Goal: Check status: Check status

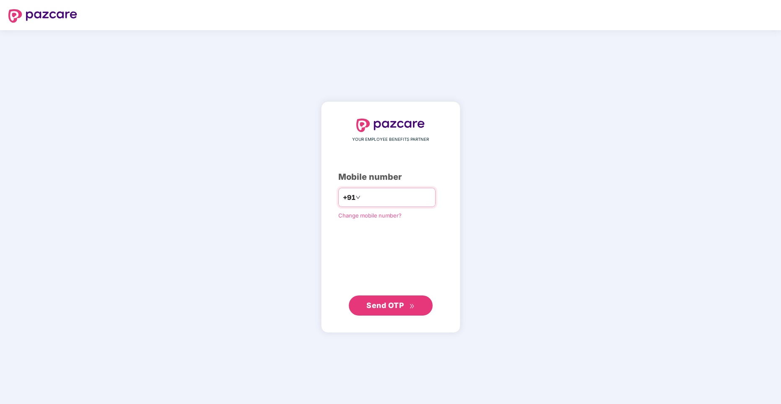
click at [383, 198] on input "****" at bounding box center [396, 197] width 69 height 13
type input "**********"
click at [389, 309] on span "Send OTP" at bounding box center [390, 305] width 48 height 12
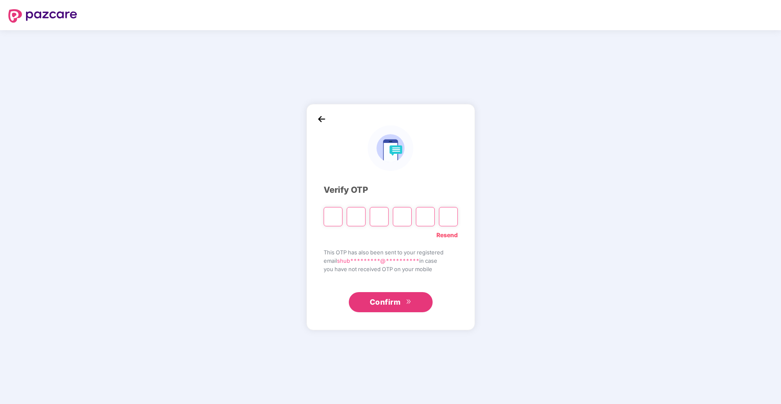
type input "*"
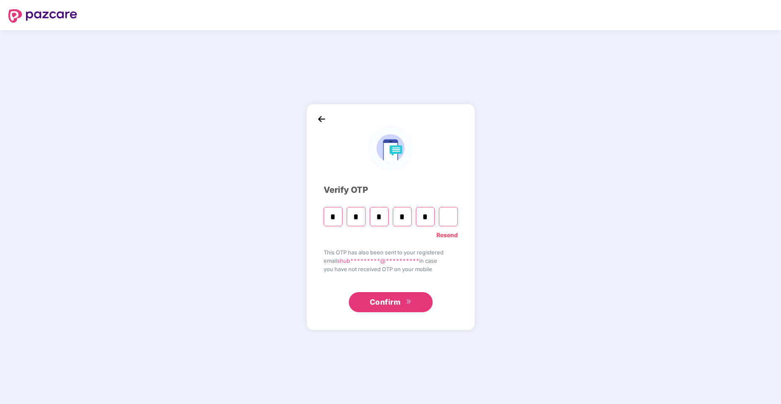
type input "*"
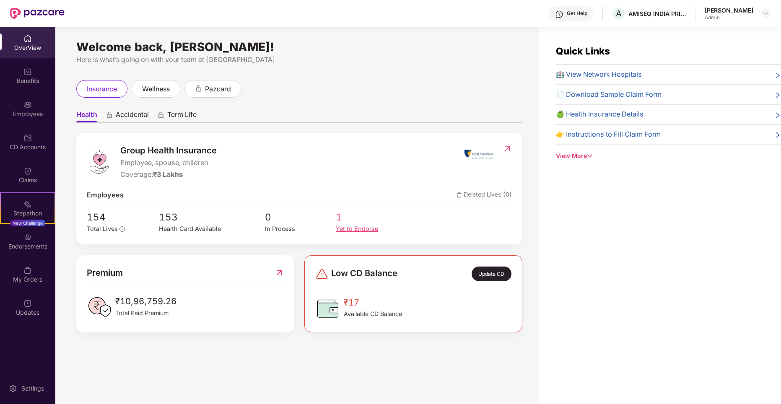
click at [344, 228] on div "Yet to Endorse" at bounding box center [371, 229] width 71 height 10
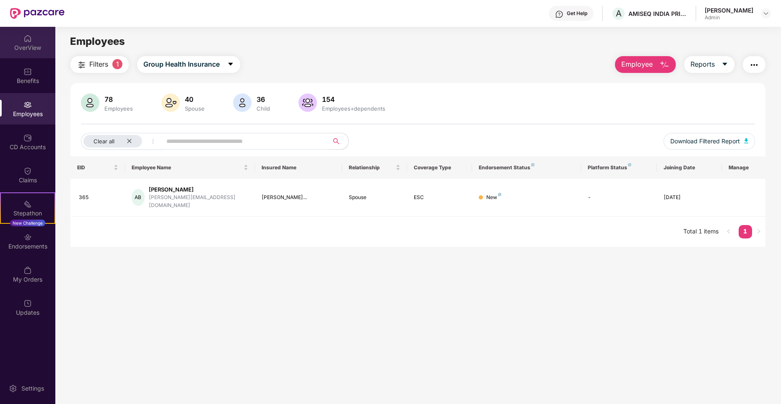
click at [26, 47] on div "OverView" at bounding box center [27, 48] width 55 height 8
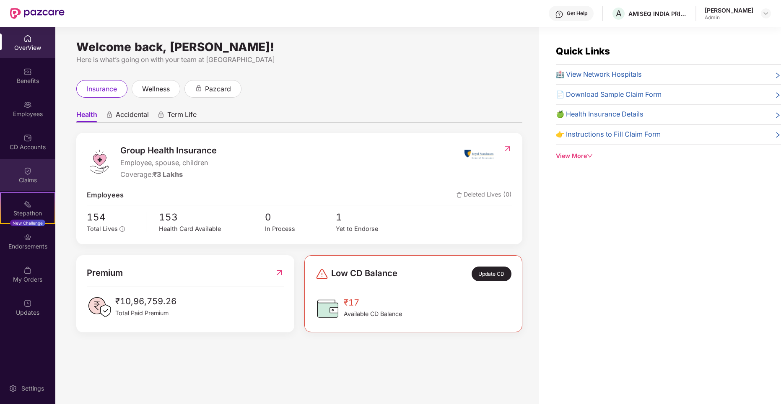
click at [23, 174] on div "Claims" at bounding box center [27, 174] width 55 height 31
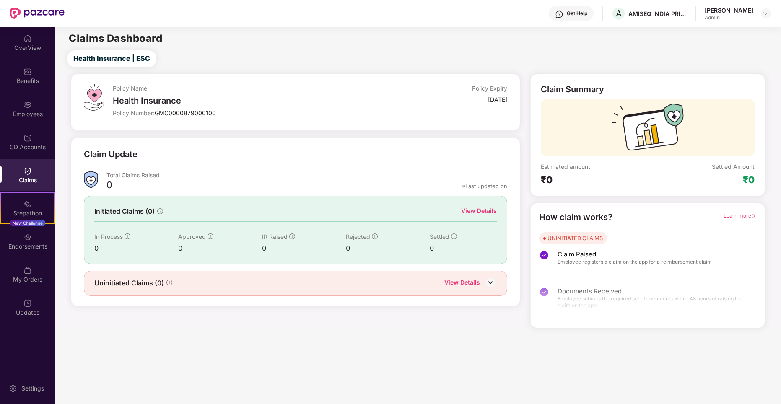
click at [487, 284] on img at bounding box center [490, 282] width 13 height 13
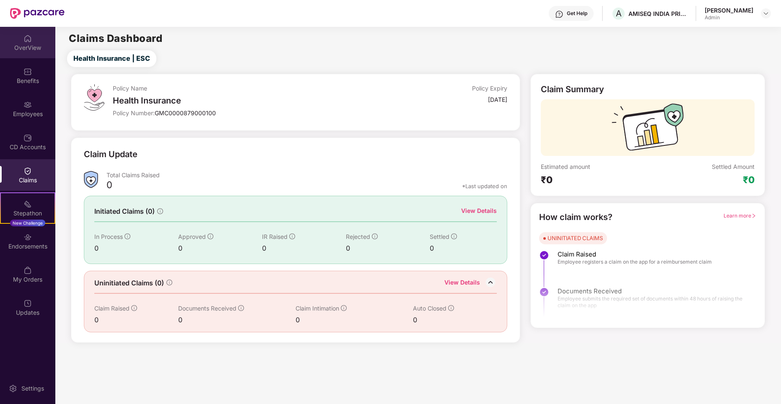
click at [38, 48] on div "OverView" at bounding box center [27, 48] width 55 height 8
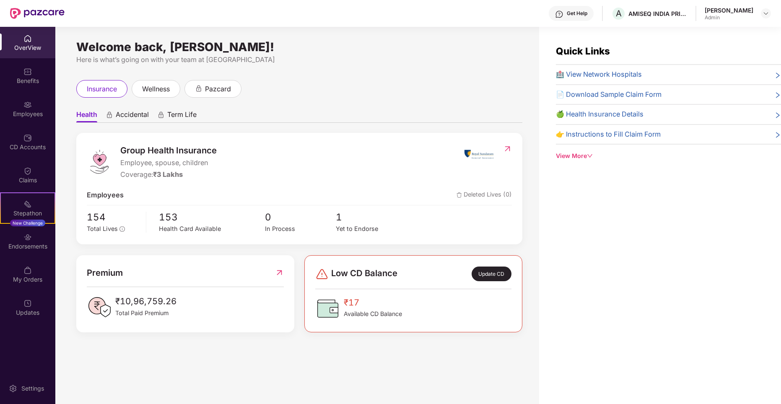
click at [584, 226] on div "Quick Links 🏥 View Network Hospitals 📄 Download Sample Claim Form 🍏 Health Insu…" at bounding box center [660, 229] width 242 height 404
click at [18, 238] on div "Endorsements" at bounding box center [27, 240] width 55 height 31
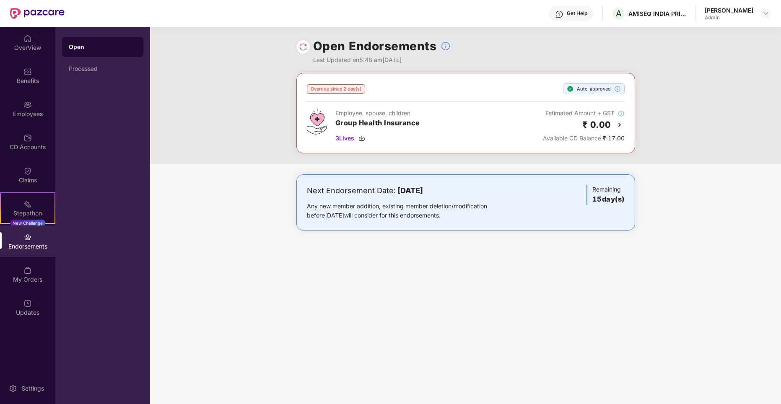
click at [334, 193] on div "Next Endorsement Date: [DATE]" at bounding box center [410, 191] width 207 height 12
drag, startPoint x: 334, startPoint y: 193, endPoint x: 350, endPoint y: 217, distance: 29.3
click at [350, 217] on div "Any new member addition, existing member deletion/modification before [DATE] wi…" at bounding box center [410, 211] width 207 height 18
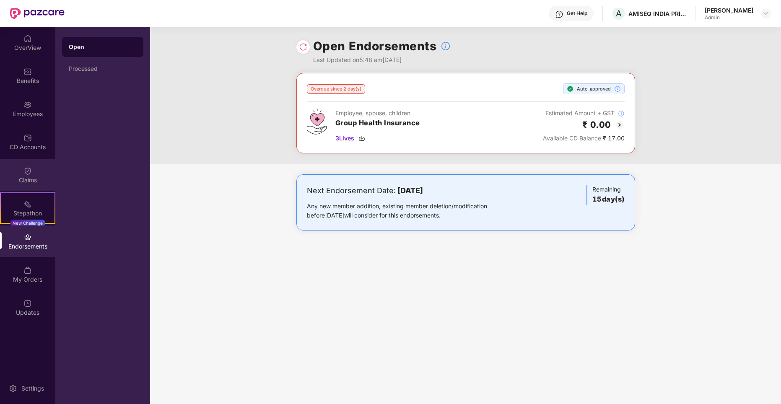
click at [24, 180] on div "Claims" at bounding box center [27, 180] width 55 height 8
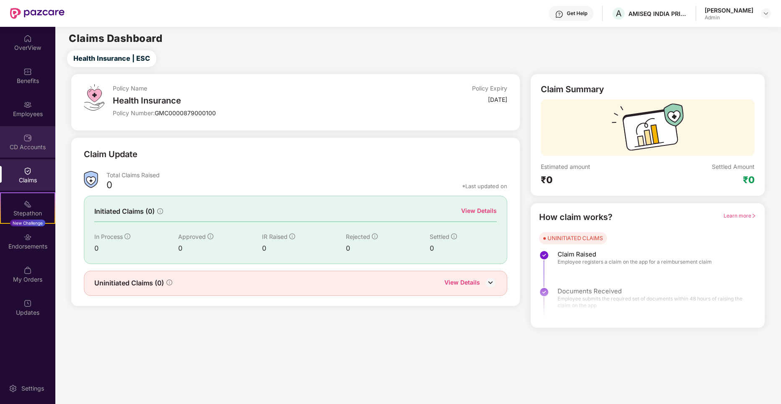
click at [23, 140] on img at bounding box center [27, 138] width 8 height 8
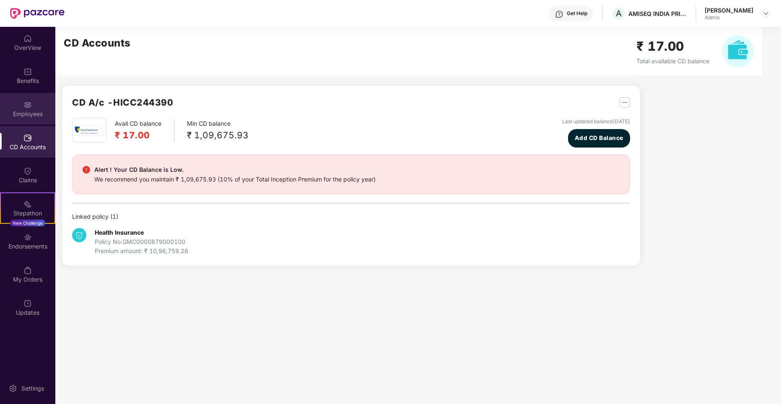
click at [29, 93] on div "Employees" at bounding box center [27, 108] width 55 height 31
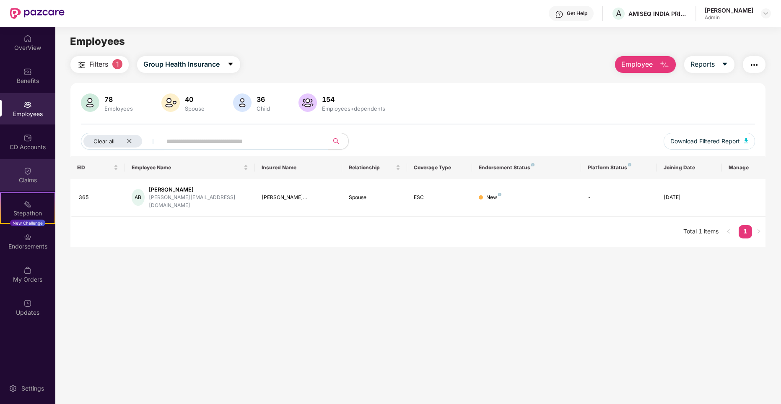
scroll to position [27, 0]
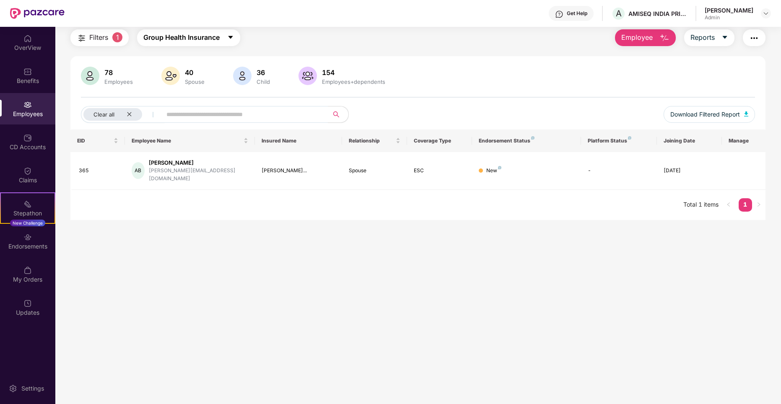
click at [175, 39] on span "Group Health Insurance" at bounding box center [181, 37] width 76 height 10
